Goal: Information Seeking & Learning: Check status

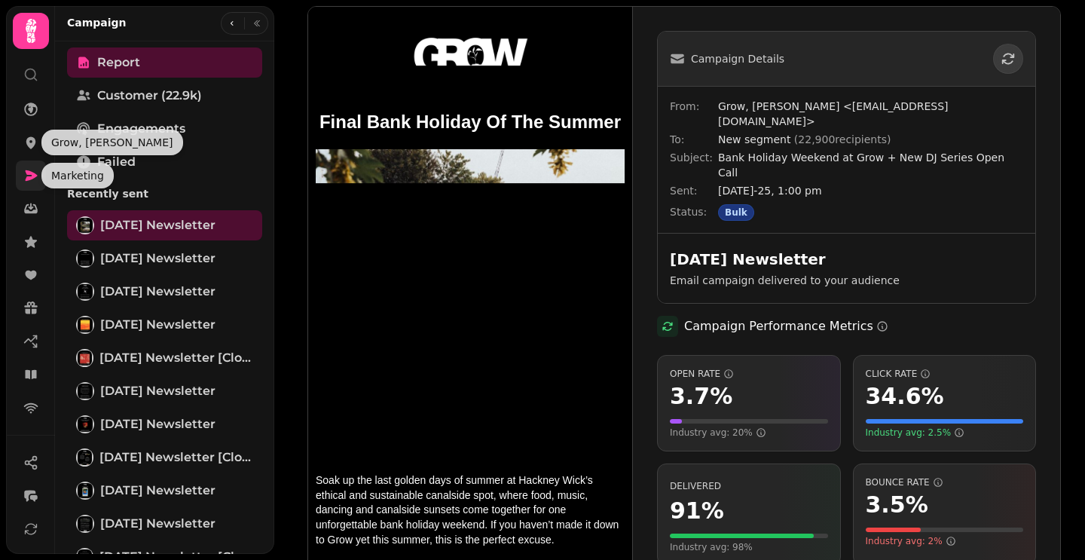
click at [31, 172] on icon at bounding box center [32, 175] width 12 height 11
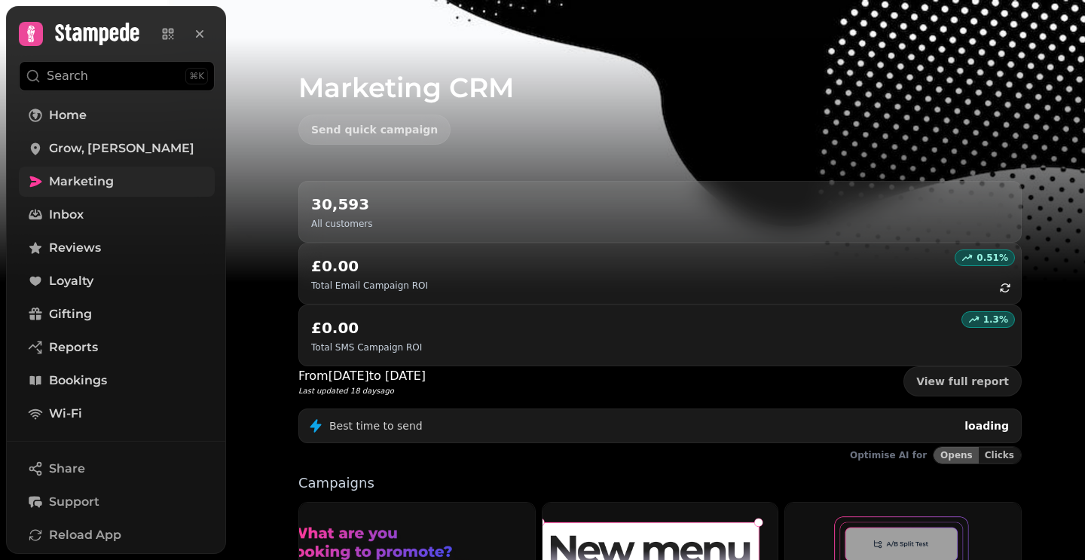
scroll to position [381, 0]
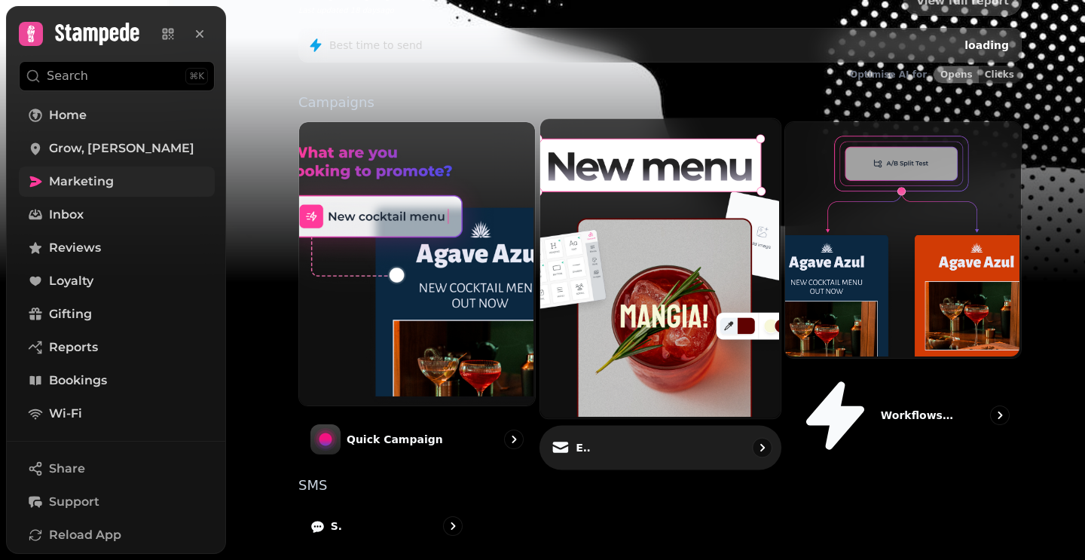
click at [627, 426] on div "Email" at bounding box center [661, 448] width 242 height 44
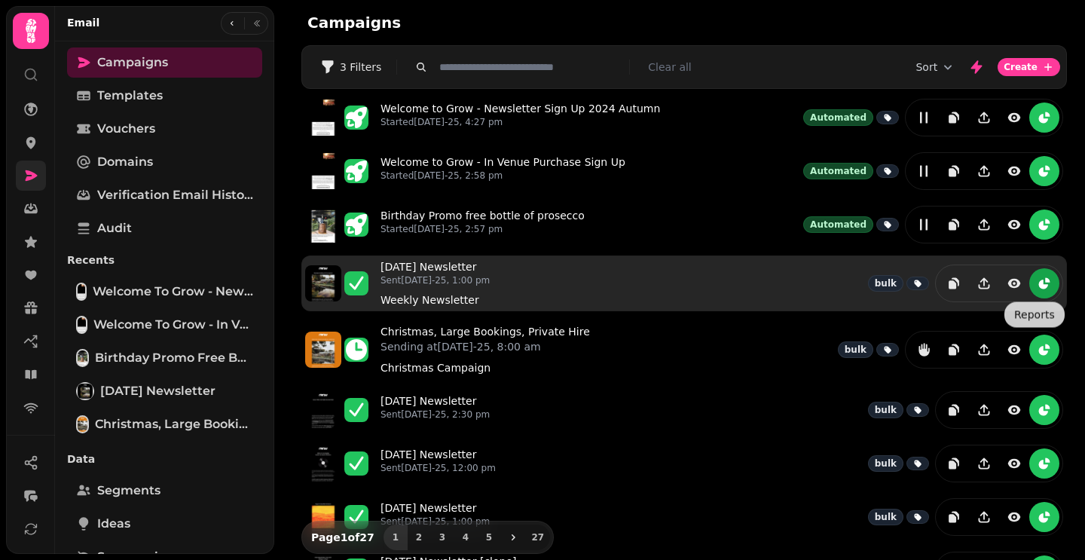
click at [1045, 277] on button "reports" at bounding box center [1044, 283] width 30 height 30
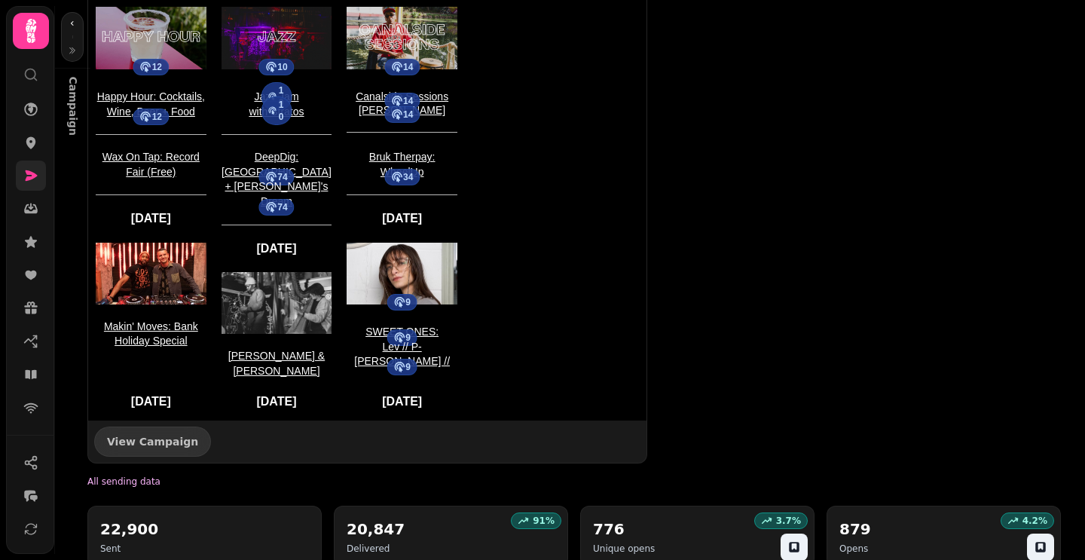
scroll to position [1805, 0]
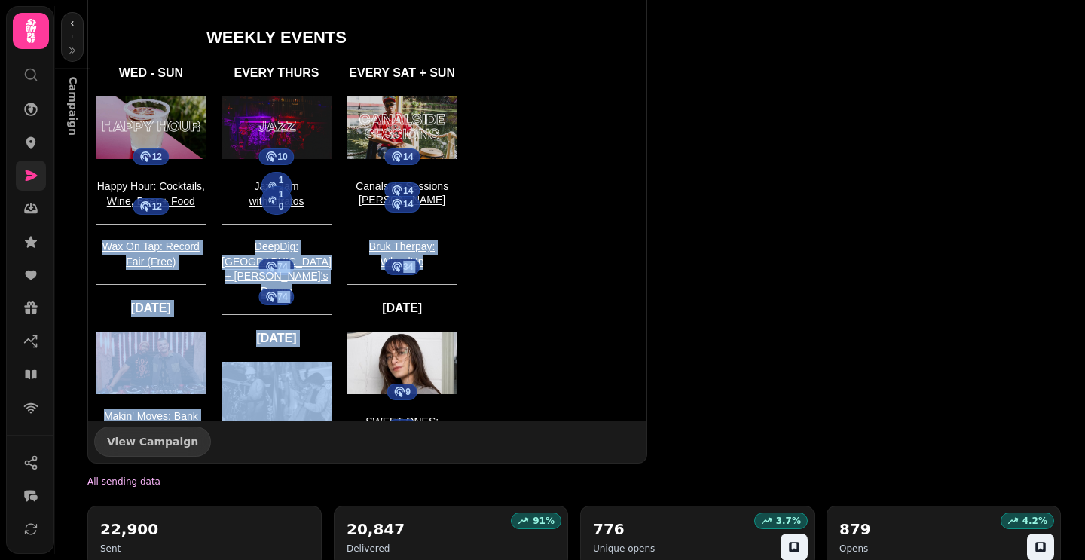
drag, startPoint x: 446, startPoint y: 211, endPoint x: 132, endPoint y: 192, distance: 314.8
click at [132, 232] on div "Wax On Tap: Record Fair (Free) [DATE] Makin' Moves: Bank Holiday Special 74 Dee…" at bounding box center [276, 353] width 377 height 243
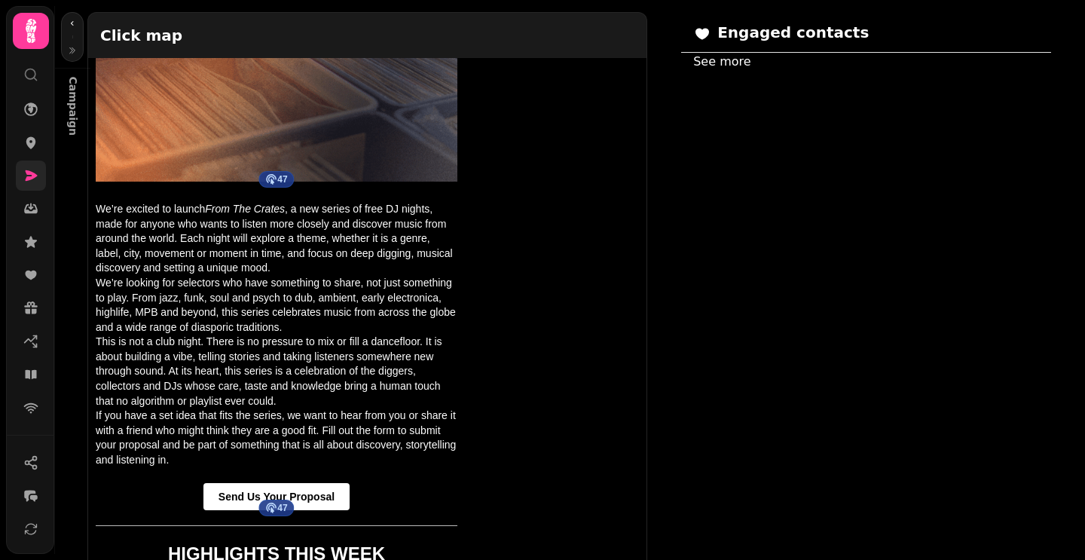
scroll to position [1091, 0]
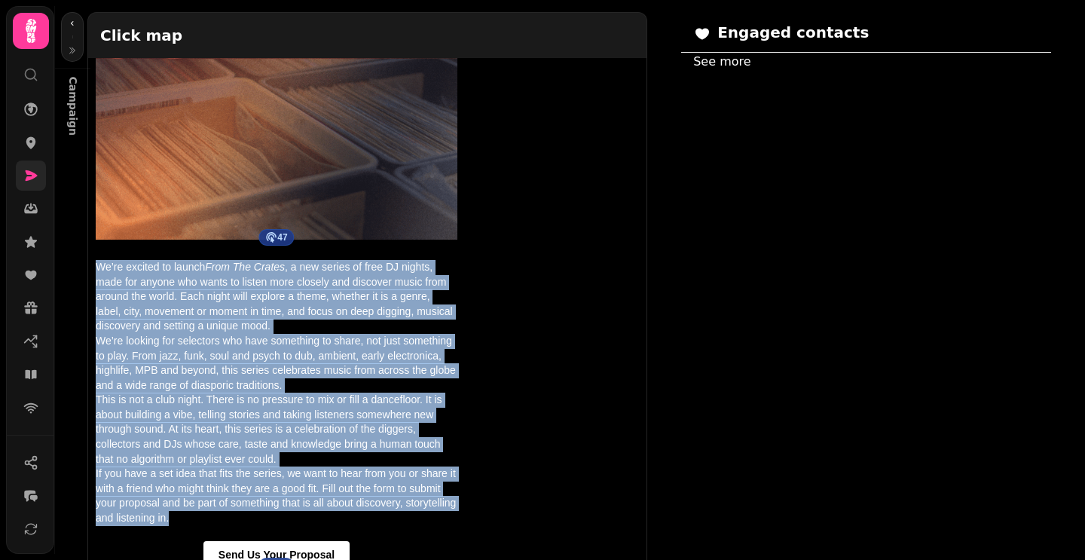
drag, startPoint x: 184, startPoint y: 504, endPoint x: 96, endPoint y: 249, distance: 269.3
click at [96, 260] on div "We’re excited to launch From The Crates , a new series of free DJ nights, made …" at bounding box center [277, 393] width 362 height 266
copy div "Lo’ip dolorsi am consec Adip Eli Seddoe , t inc utlabo et dolo MA aliqua, enim …"
click at [27, 173] on icon at bounding box center [32, 175] width 12 height 11
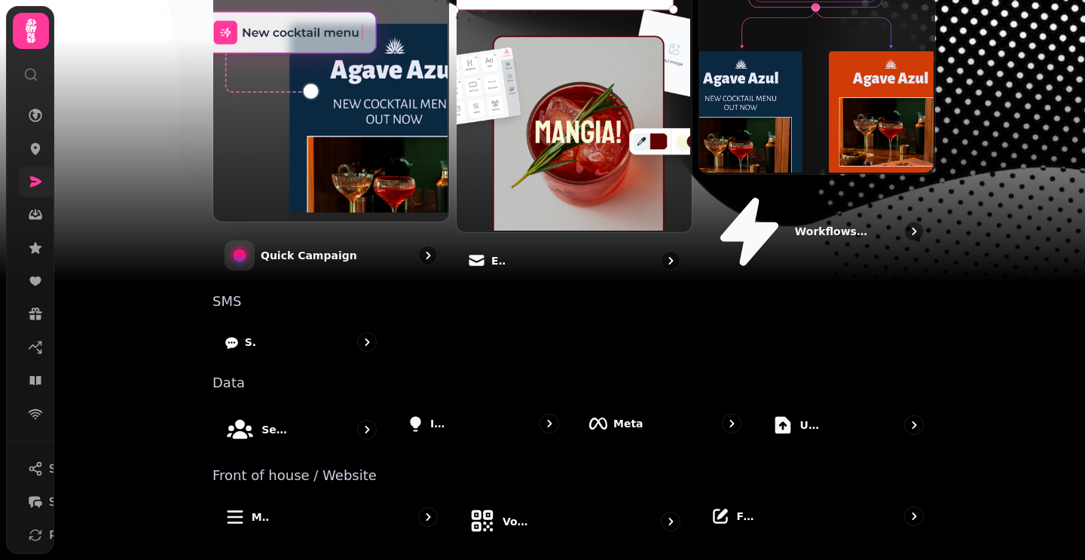
scroll to position [381, 0]
